Goal: Communication & Community: Answer question/provide support

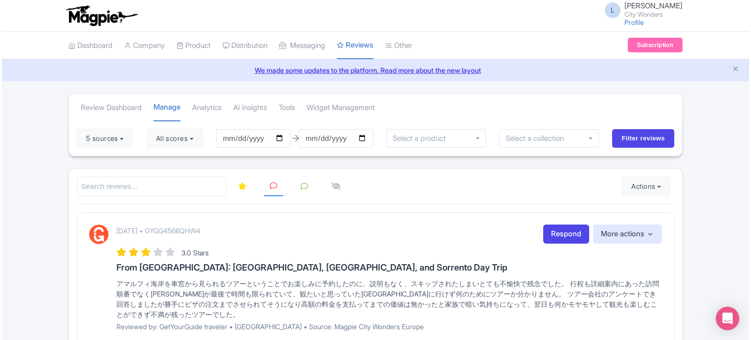
scroll to position [74, 0]
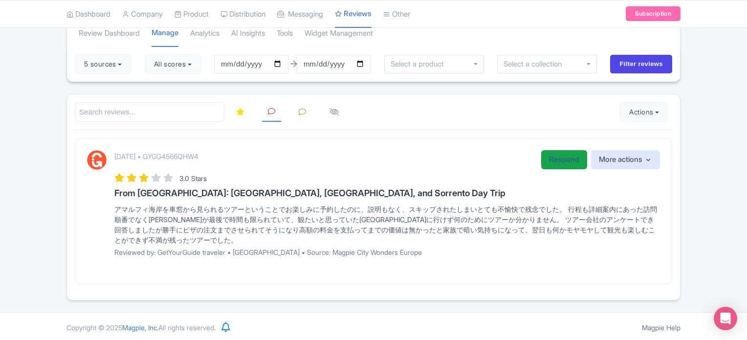
click at [552, 158] on link "Respond" at bounding box center [565, 159] width 46 height 19
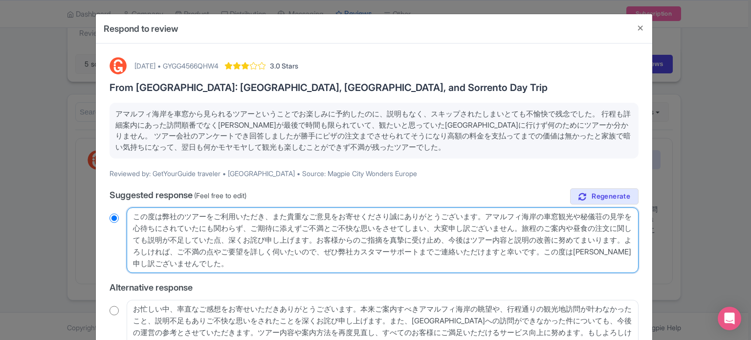
drag, startPoint x: 154, startPoint y: 246, endPoint x: 102, endPoint y: 201, distance: 69.0
click at [104, 201] on div "October 13, 2025 • GYGG4566QHW4 3.0 Stars From Rome: Pompeii, Amalfi Coast, and…" at bounding box center [374, 254] width 541 height 406
radio input "true"
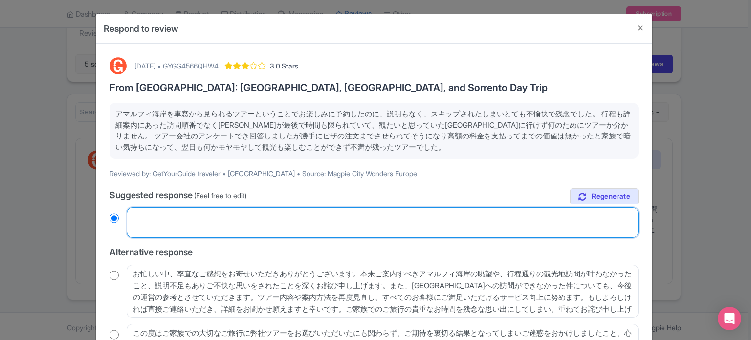
radio input "true"
paste textarea "この度は弊社ツアーをご利用いただき、貴重なご意見をお寄せいただき誠にありがとうございます。アマルフィ海岸観光やミステリーヴィラへのご訪問など、大変楽しみにして…"
type textarea "この度は弊社ツアーをご利用いただき、貴重なご意見をお寄せいただき誠にありがとうございます。アマルフィ海岸観光やミステリーヴィラへのご訪問など、大変楽しみにして…"
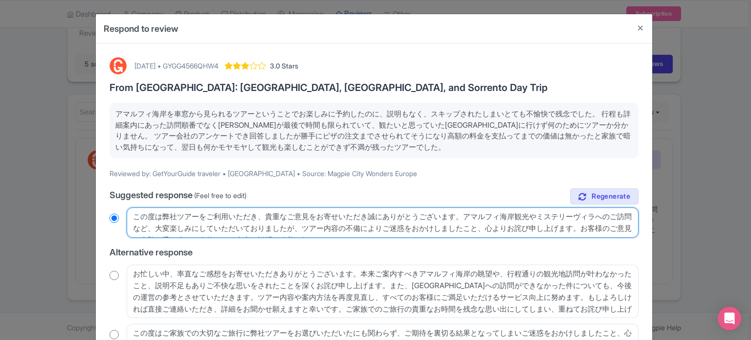
radio input "true"
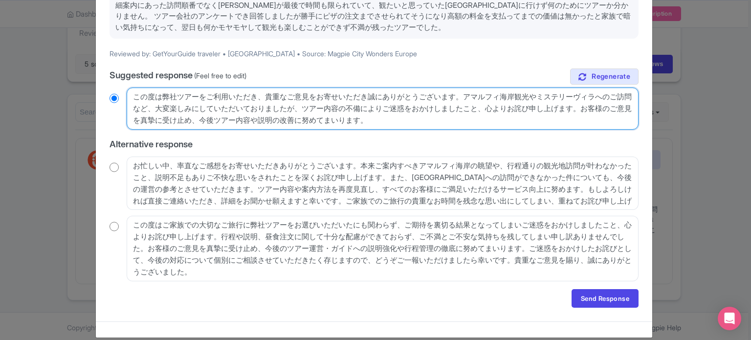
scroll to position [131, 0]
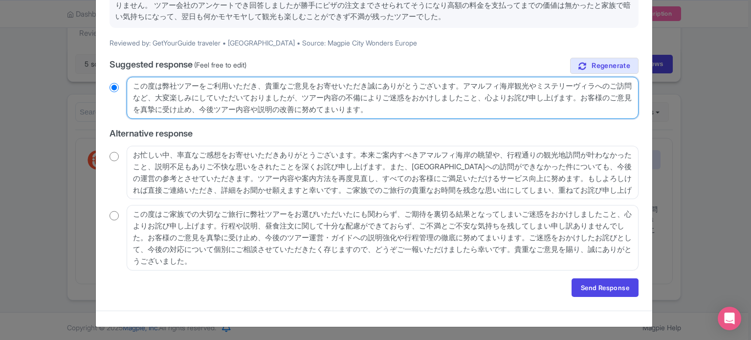
type textarea "この度は弊社ツアーをご利用いただき、貴重なご意見をお寄せいただき誠にありがとうございます。アマルフィ海岸観光やミステリーヴィラへのご訪問など、大変楽しみにして…"
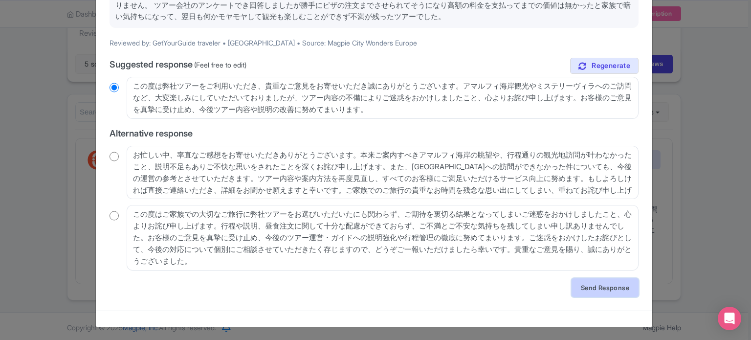
click at [598, 281] on link "Send Response" at bounding box center [605, 287] width 67 height 19
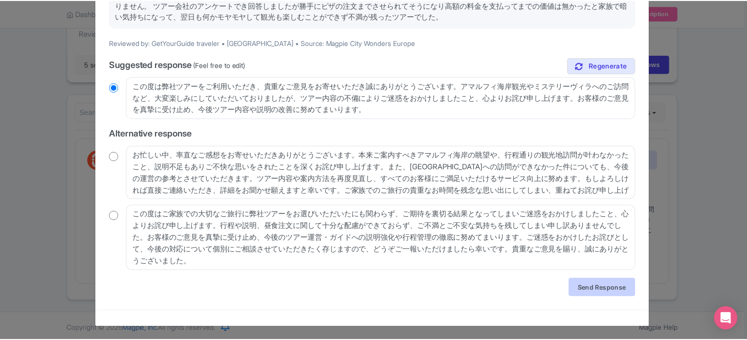
scroll to position [0, 0]
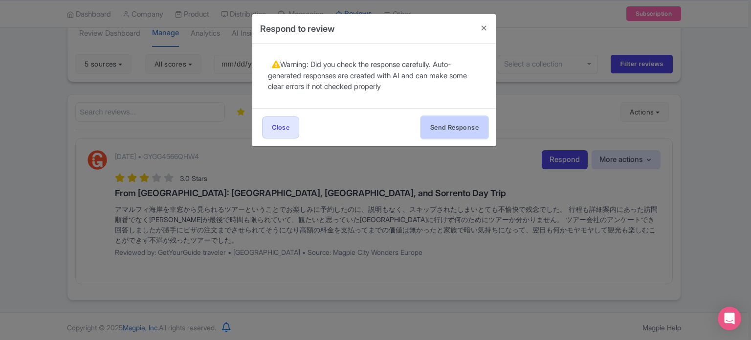
click at [447, 118] on button "Send Response" at bounding box center [454, 127] width 67 height 22
